Goal: Information Seeking & Learning: Find specific page/section

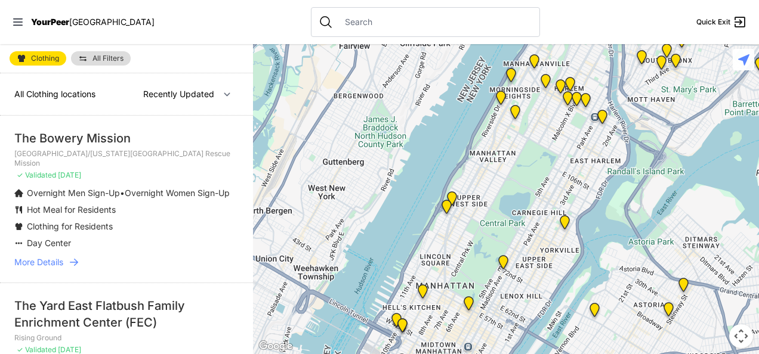
click at [54, 264] on span "More Details" at bounding box center [38, 263] width 49 height 12
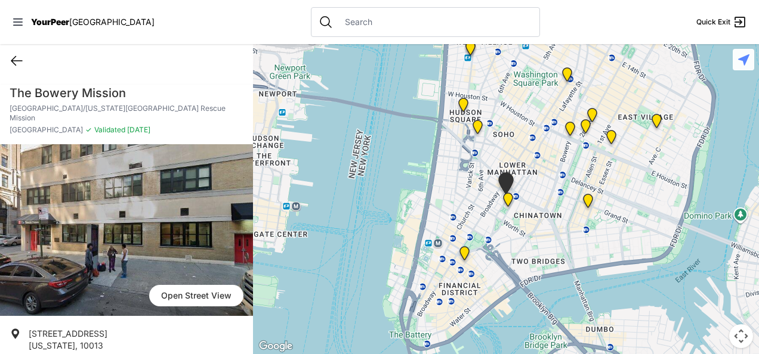
click at [17, 62] on icon at bounding box center [17, 61] width 14 height 14
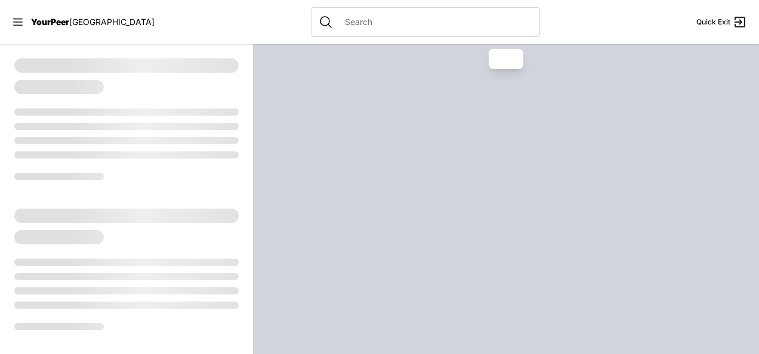
select select "recentlyUpdated"
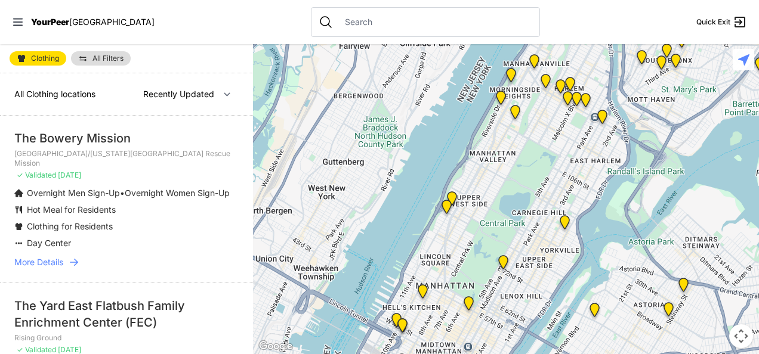
click at [338, 27] on input "text" at bounding box center [435, 22] width 195 height 12
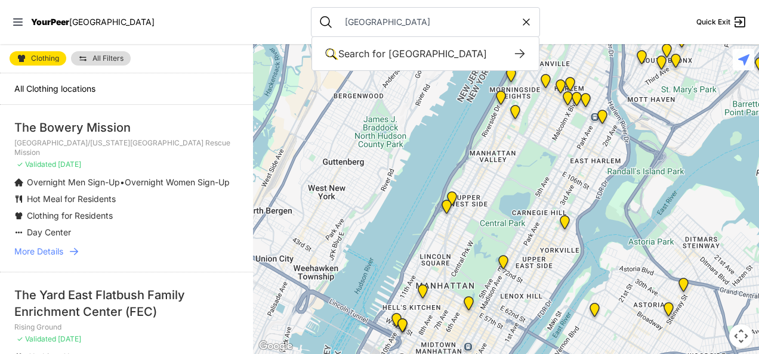
type input "[GEOGRAPHIC_DATA]"
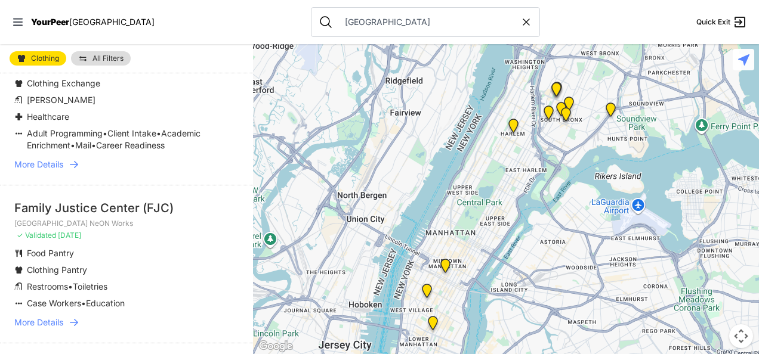
scroll to position [755, 0]
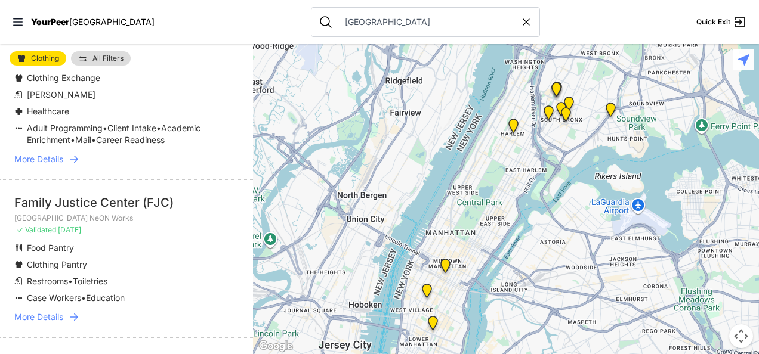
click at [50, 323] on span "More Details" at bounding box center [38, 317] width 49 height 12
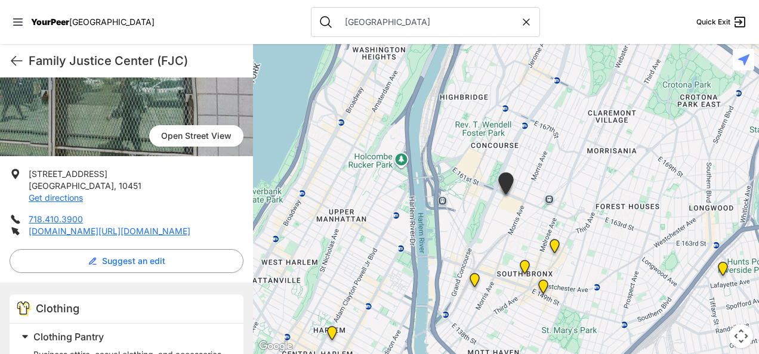
scroll to position [149, 0]
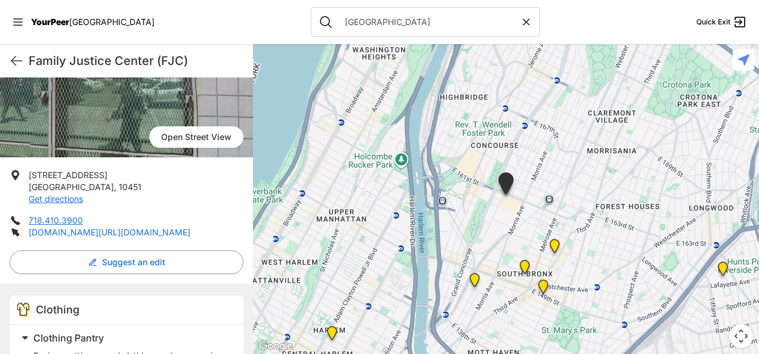
click at [136, 236] on link "[DOMAIN_NAME][URL][DOMAIN_NAME]" at bounding box center [110, 232] width 162 height 10
click at [13, 58] on icon at bounding box center [16, 61] width 11 height 9
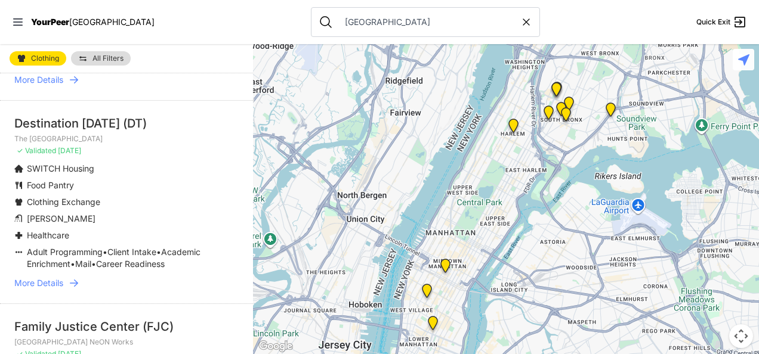
scroll to position [672, 0]
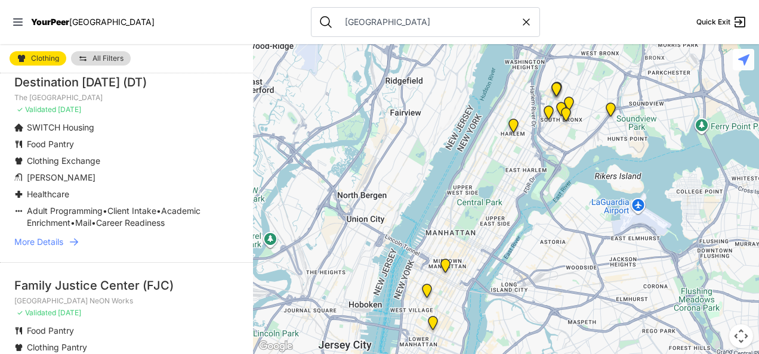
click at [41, 248] on span "More Details" at bounding box center [38, 242] width 49 height 12
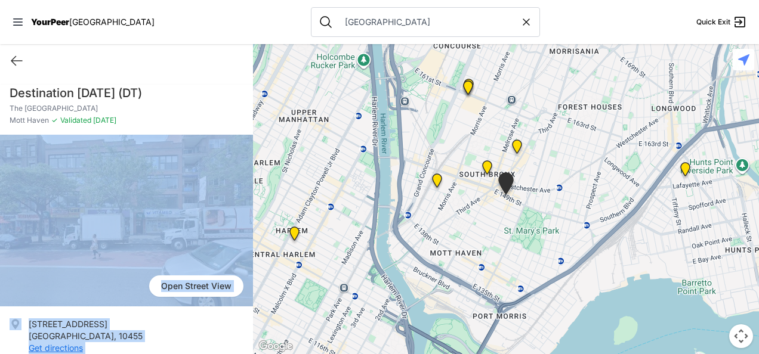
drag, startPoint x: 246, startPoint y: 125, endPoint x: 254, endPoint y: 159, distance: 34.4
click at [254, 159] on main "Quick Exit Destination [DATE] (DT) [GEOGRAPHIC_DATA] [PERSON_NAME][GEOGRAPHIC_D…" at bounding box center [379, 199] width 759 height 310
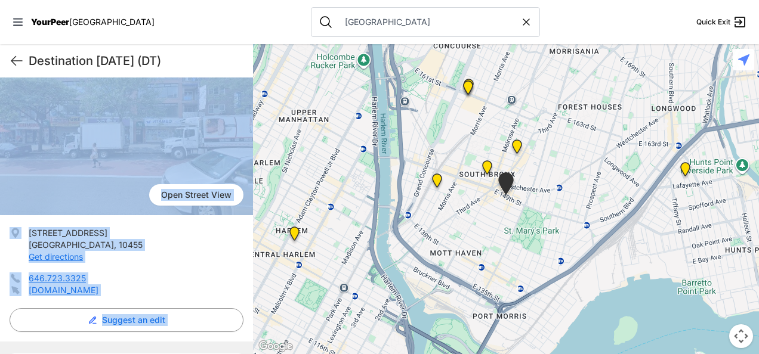
scroll to position [136, 0]
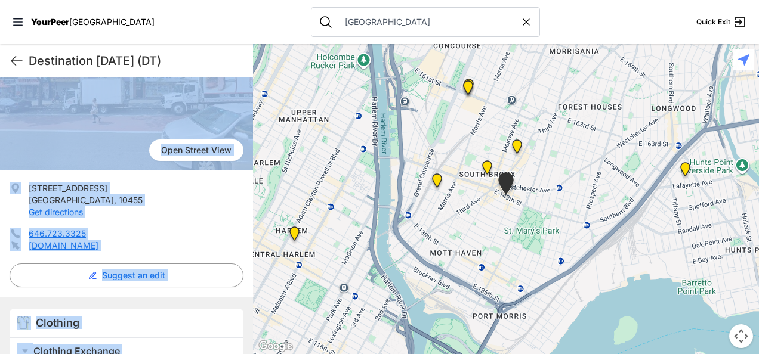
click at [218, 213] on li "[STREET_ADDRESS] Get directions" at bounding box center [127, 201] width 234 height 36
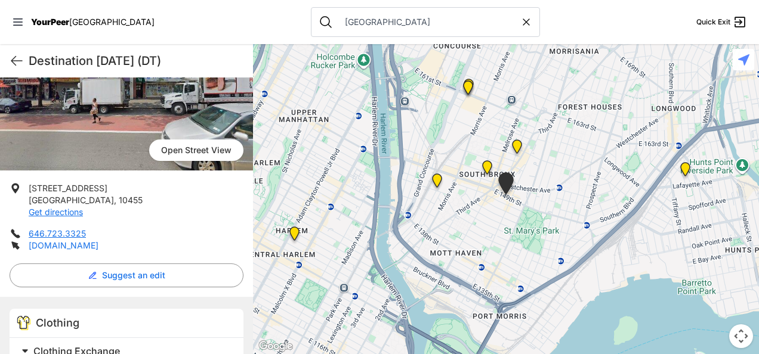
click at [88, 241] on link "[DOMAIN_NAME]" at bounding box center [64, 245] width 70 height 10
click at [17, 58] on icon at bounding box center [17, 61] width 14 height 14
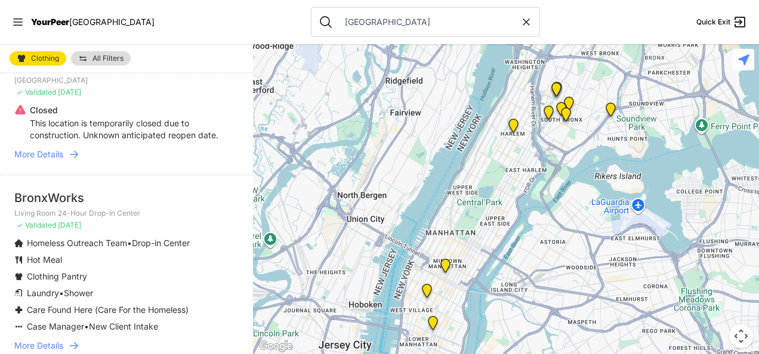
scroll to position [206, 0]
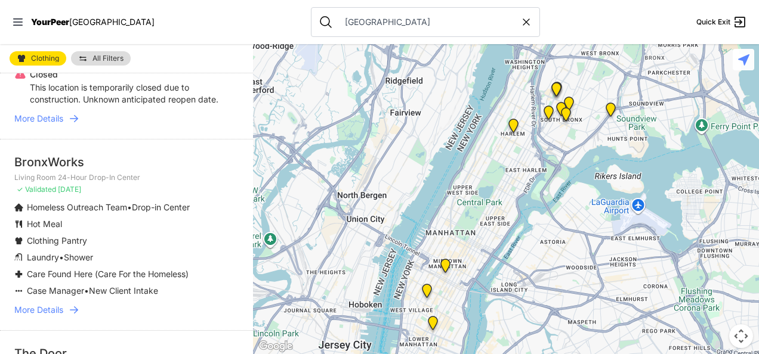
click at [56, 311] on span "More Details" at bounding box center [38, 310] width 49 height 12
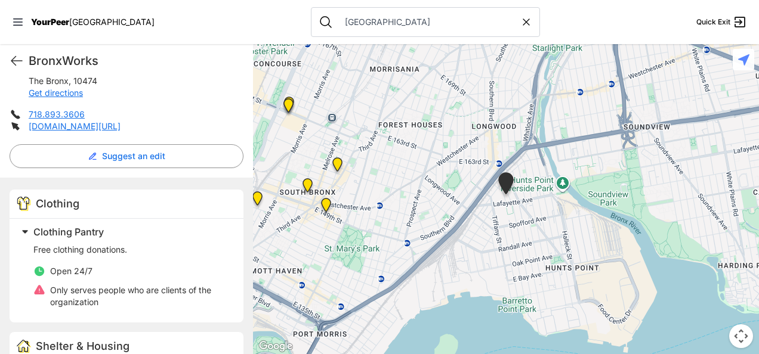
scroll to position [242, 0]
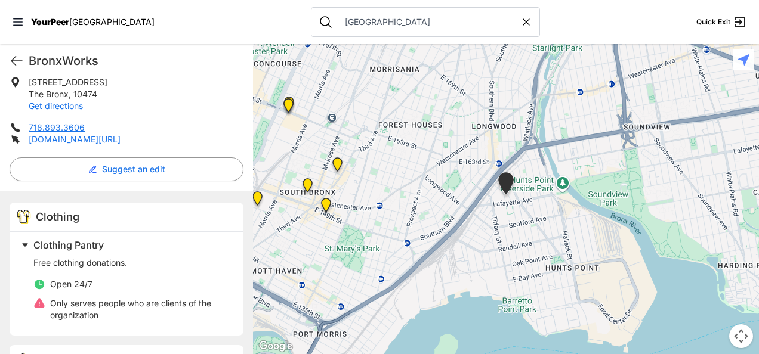
click at [121, 141] on link "[DOMAIN_NAME][URL]" at bounding box center [75, 139] width 92 height 10
